Goal: Task Accomplishment & Management: Manage account settings

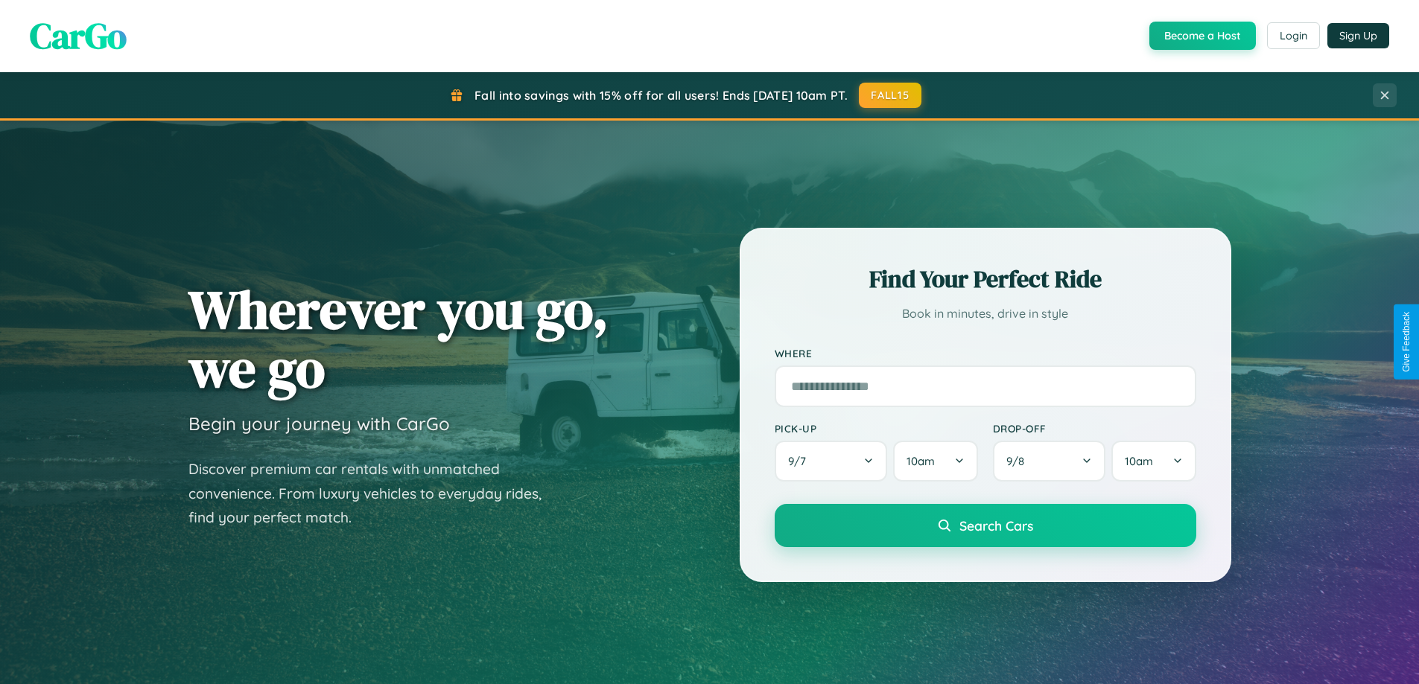
scroll to position [642, 0]
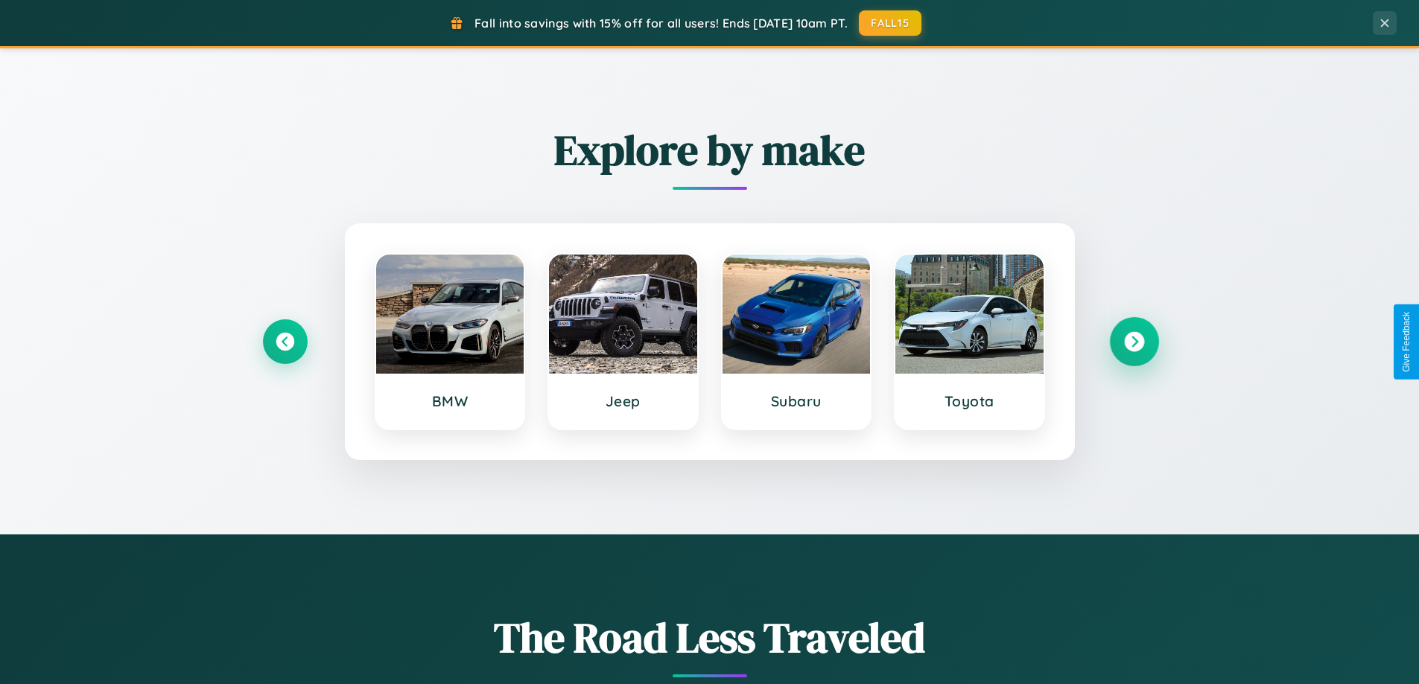
click at [1134, 342] on icon at bounding box center [1134, 342] width 20 height 20
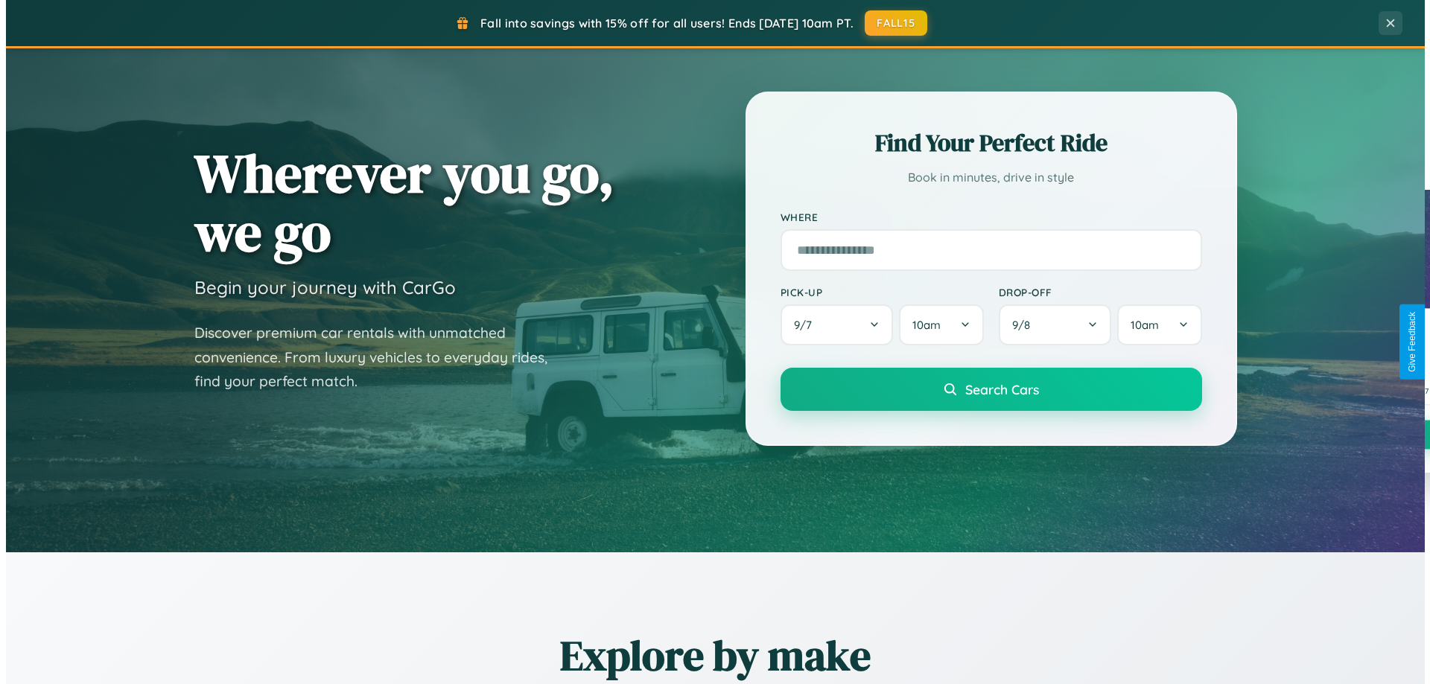
scroll to position [0, 0]
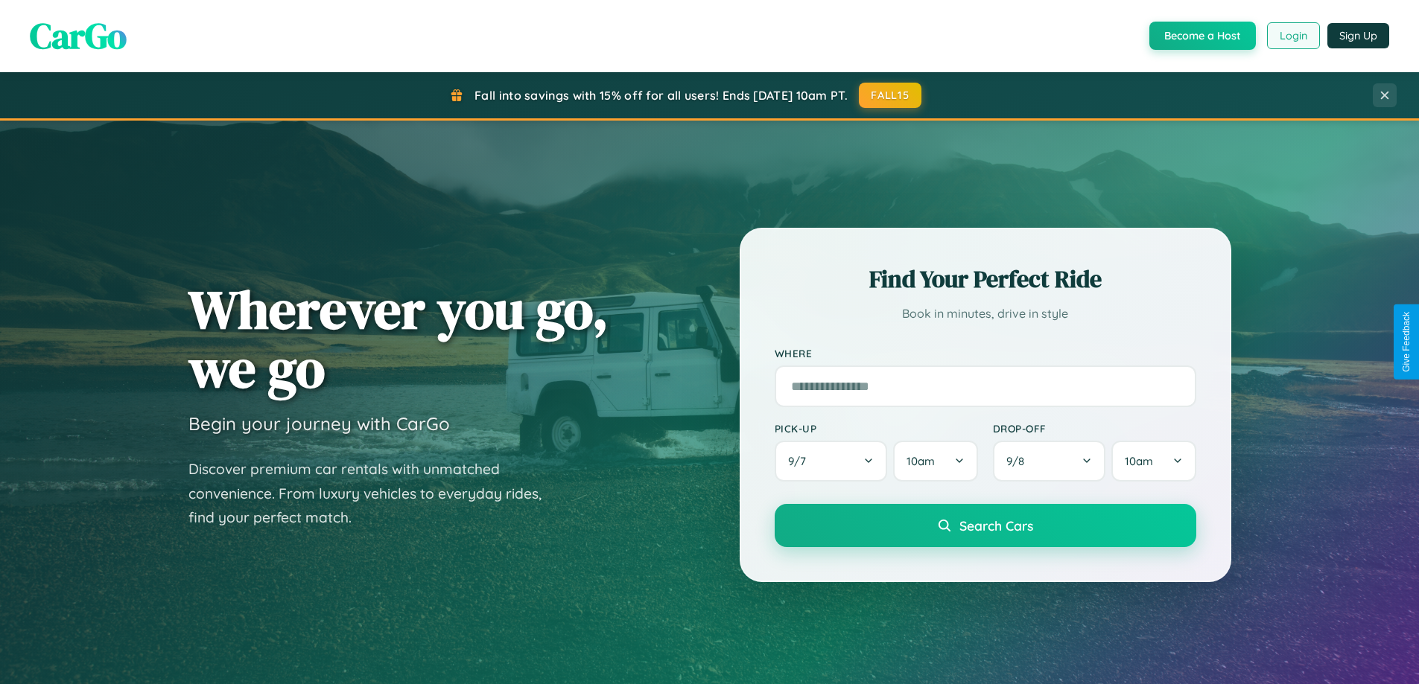
click at [1292, 36] on button "Login" at bounding box center [1293, 35] width 53 height 27
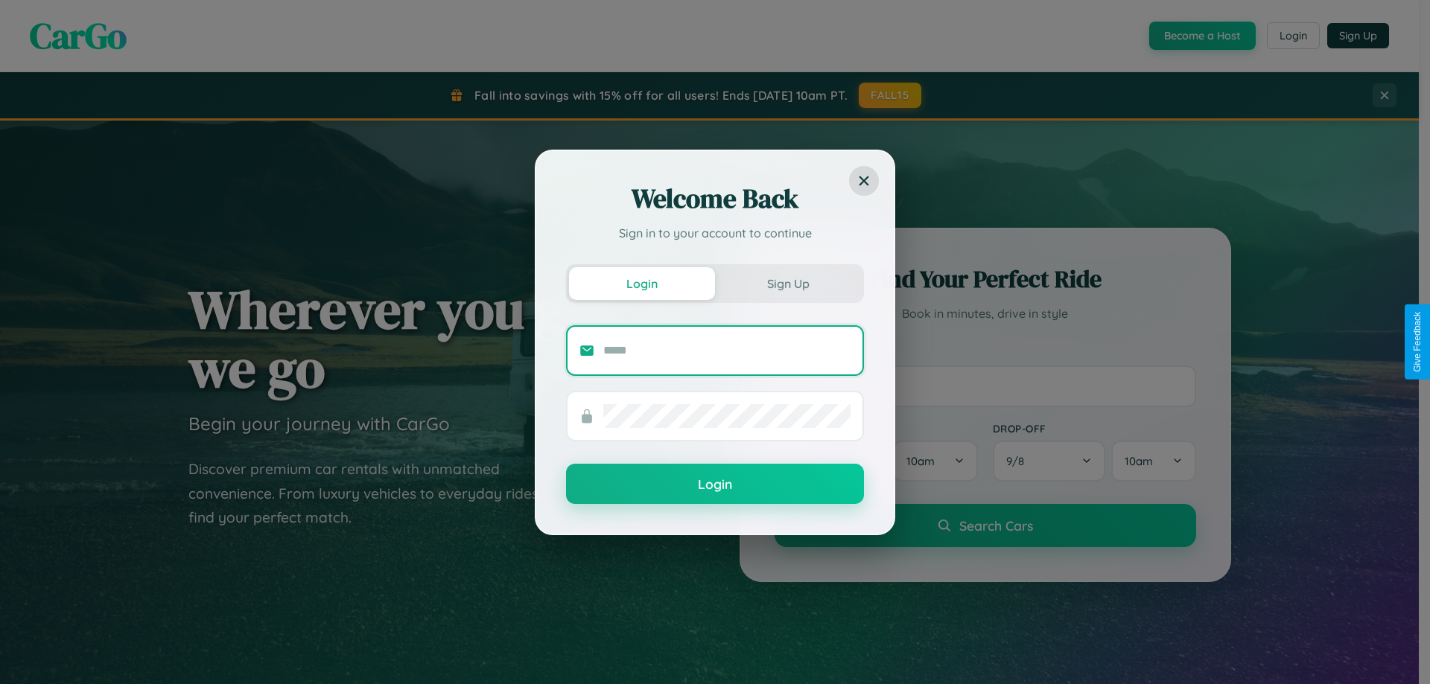
click at [727, 350] on input "text" at bounding box center [726, 351] width 247 height 24
type input "**********"
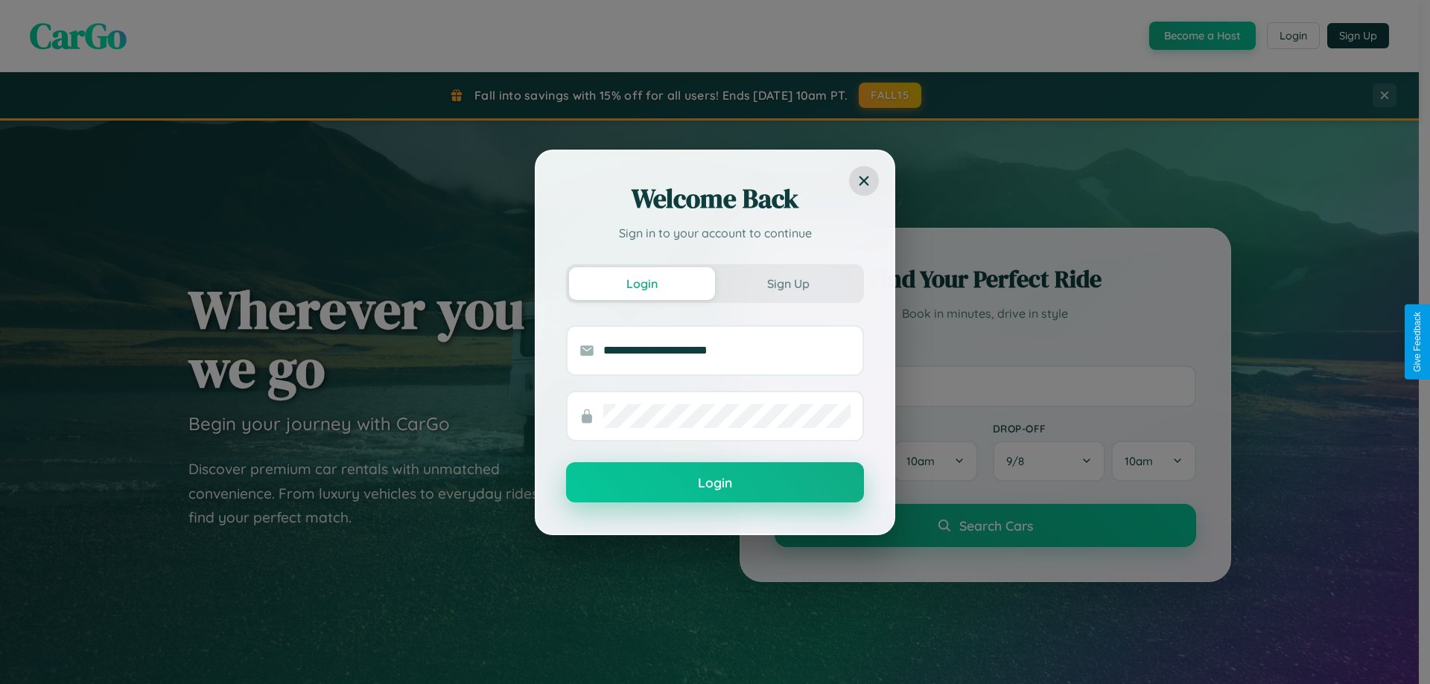
click at [715, 483] on button "Login" at bounding box center [715, 483] width 298 height 40
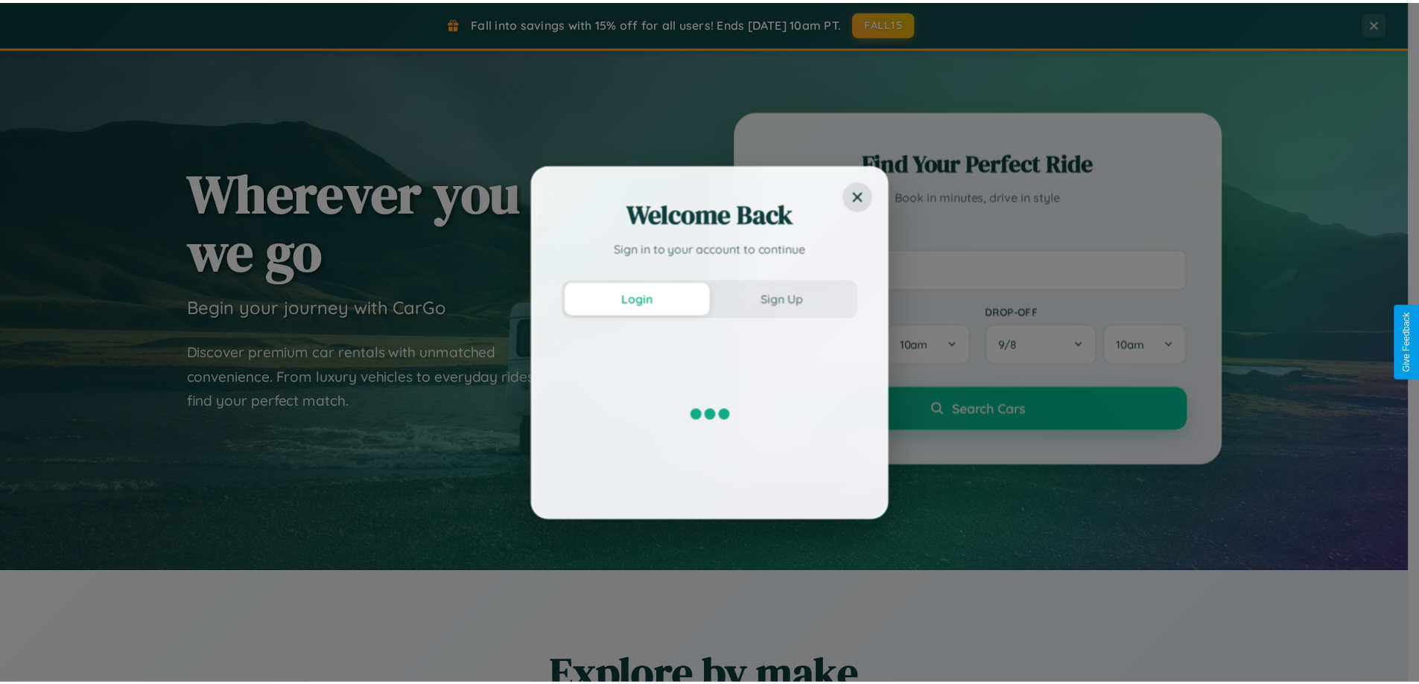
scroll to position [2866, 0]
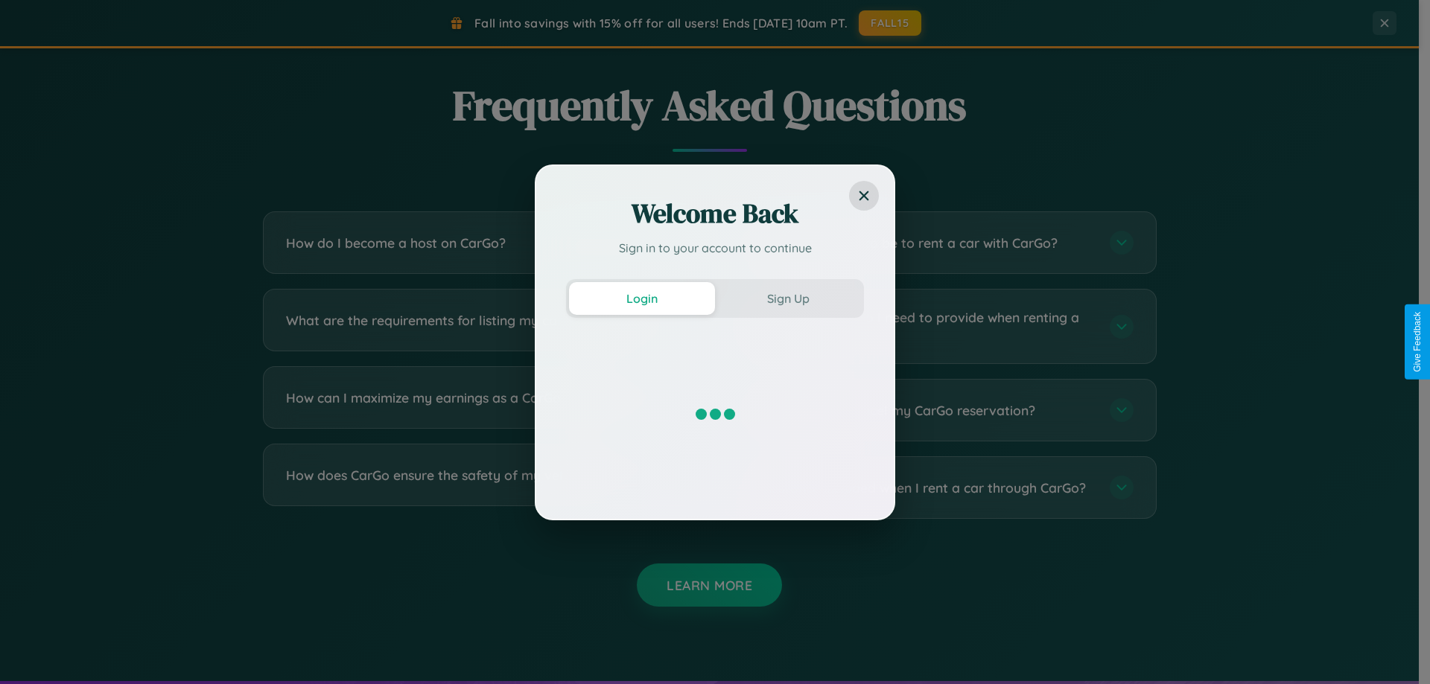
click at [940, 326] on div "Welcome Back Sign in to your account to continue Login Sign Up" at bounding box center [715, 342] width 1430 height 684
click at [478, 243] on div "Welcome Back Sign in to your account to continue Login Sign Up" at bounding box center [715, 342] width 1430 height 684
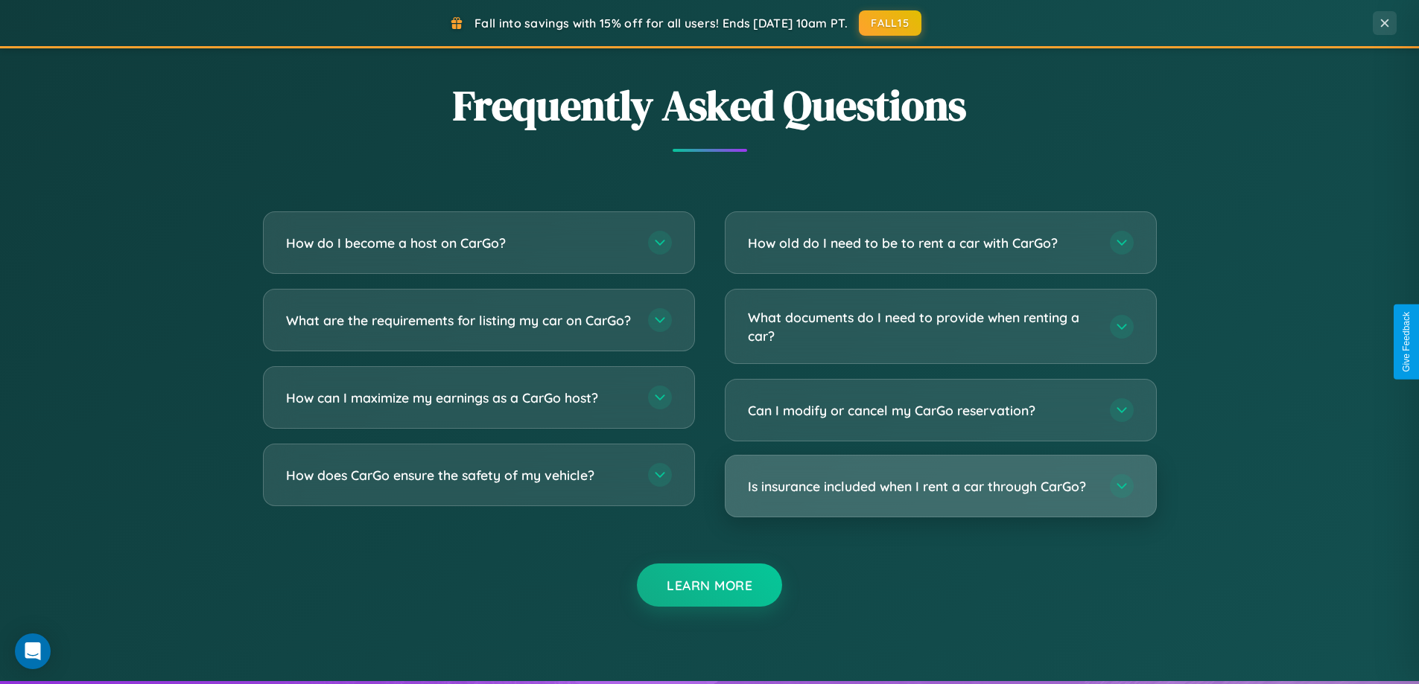
click at [940, 486] on h3 "Is insurance included when I rent a car through CarGo?" at bounding box center [921, 486] width 347 height 19
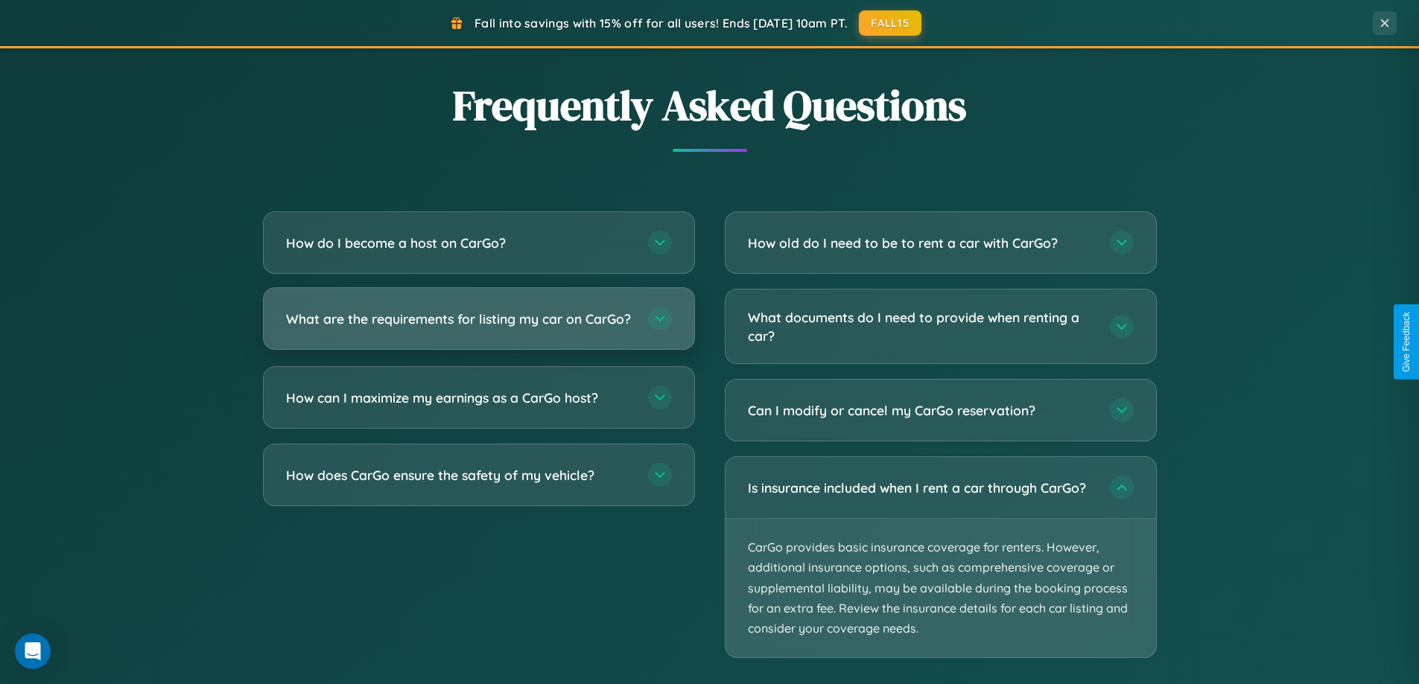
click at [478, 325] on h3 "What are the requirements for listing my car on CarGo?" at bounding box center [459, 319] width 347 height 19
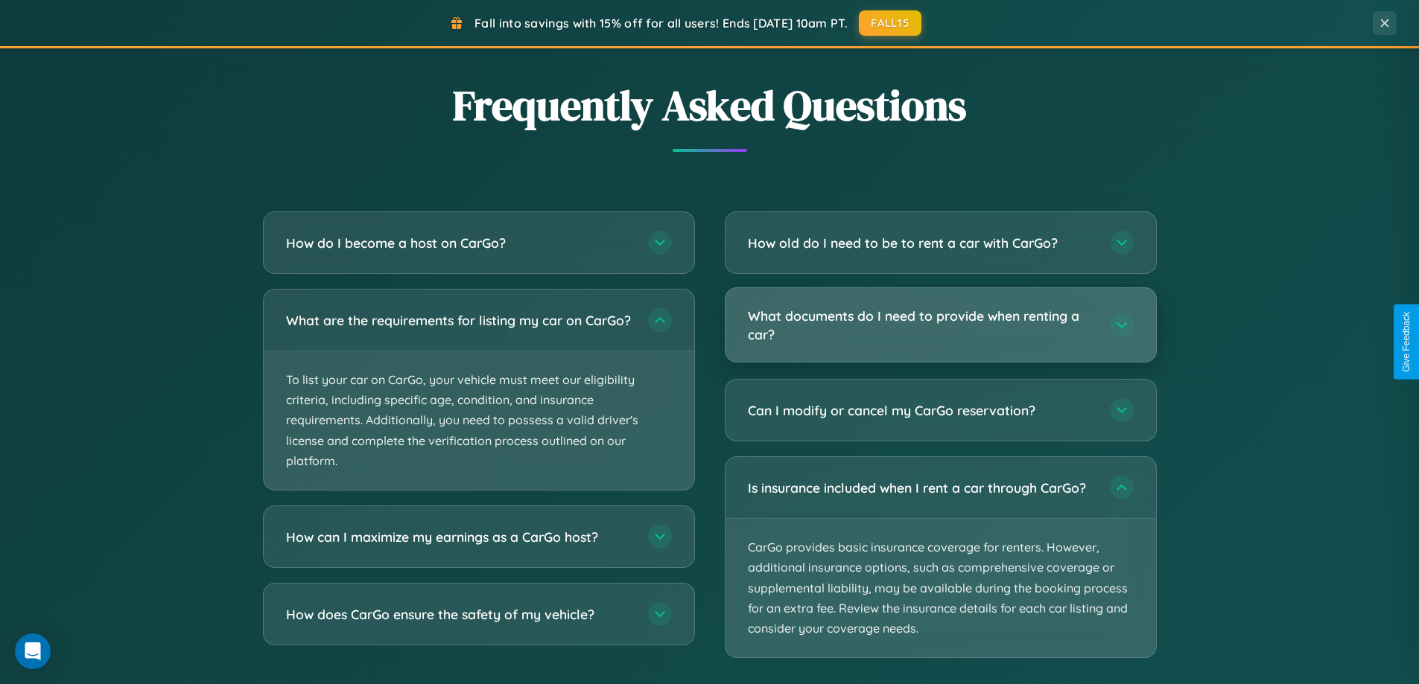
click at [940, 326] on h3 "What documents do I need to provide when renting a car?" at bounding box center [921, 325] width 347 height 36
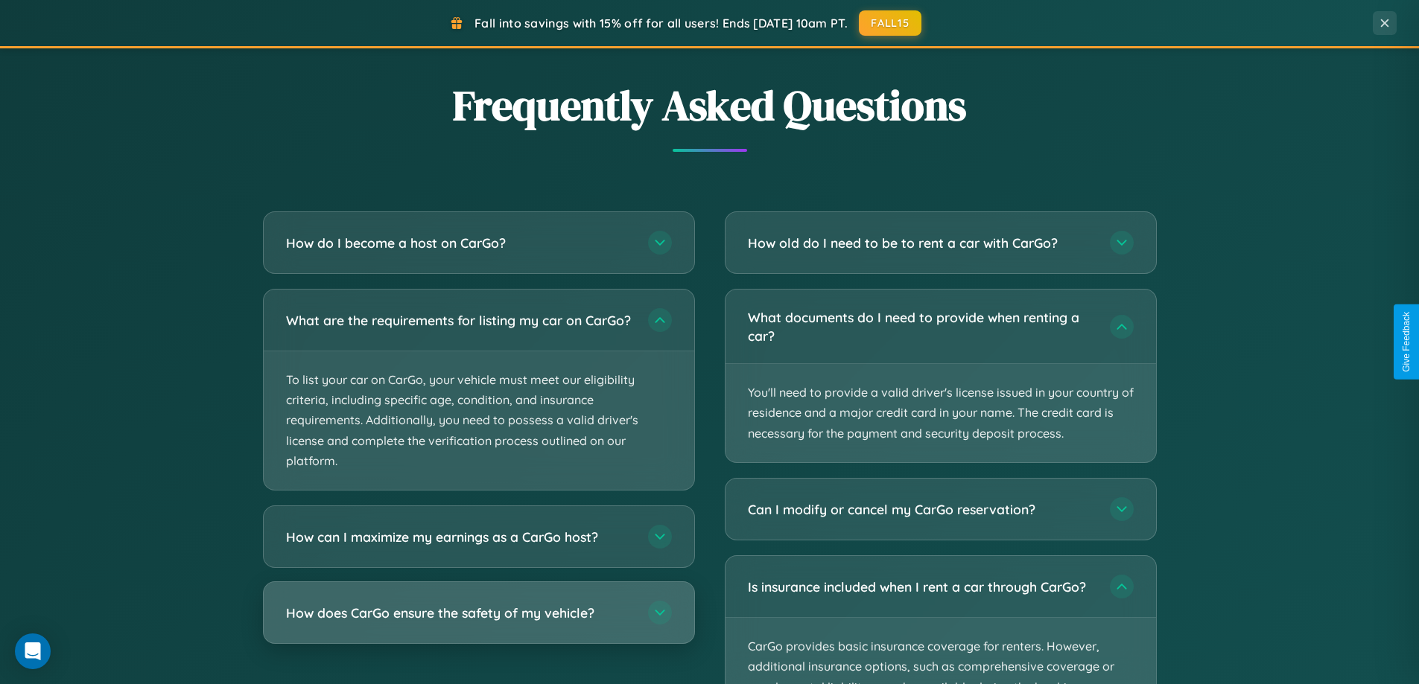
click at [478, 623] on h3 "How does CarGo ensure the safety of my vehicle?" at bounding box center [459, 613] width 347 height 19
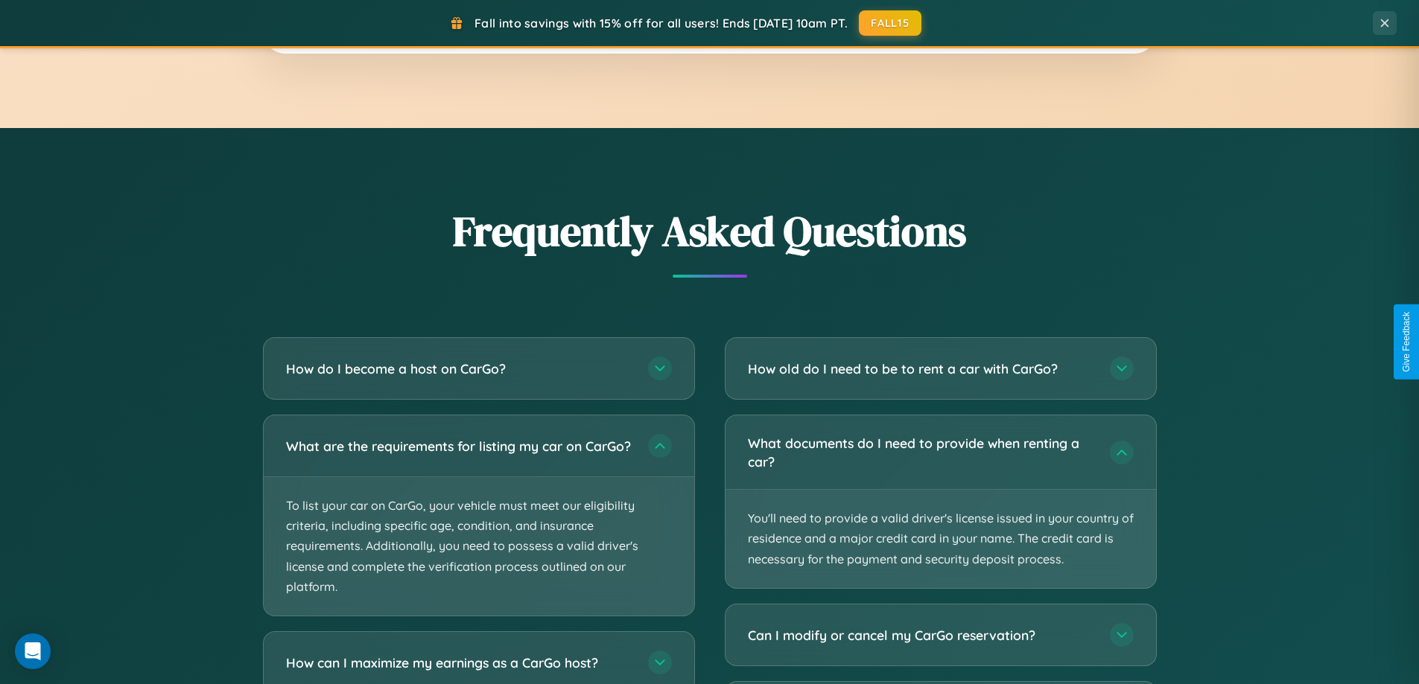
scroll to position [2393, 0]
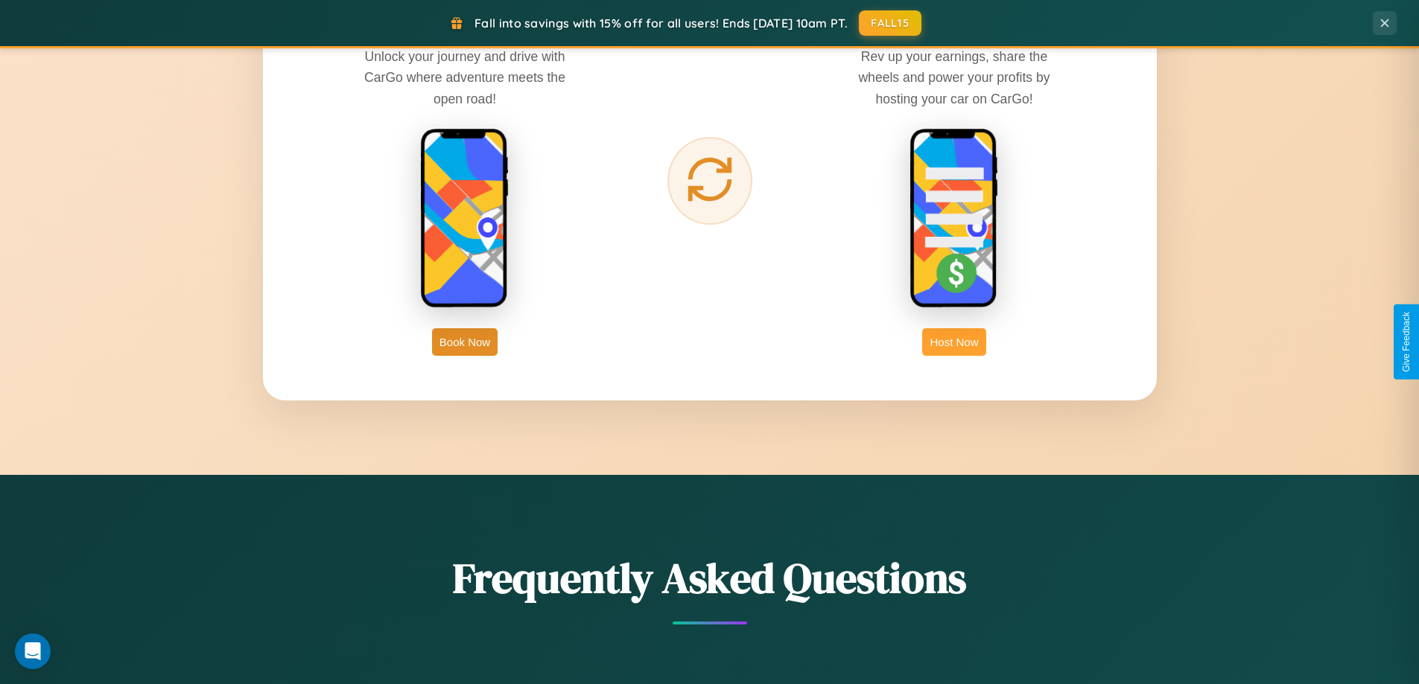
click at [954, 342] on button "Host Now" at bounding box center [953, 342] width 63 height 28
